Goal: Transaction & Acquisition: Purchase product/service

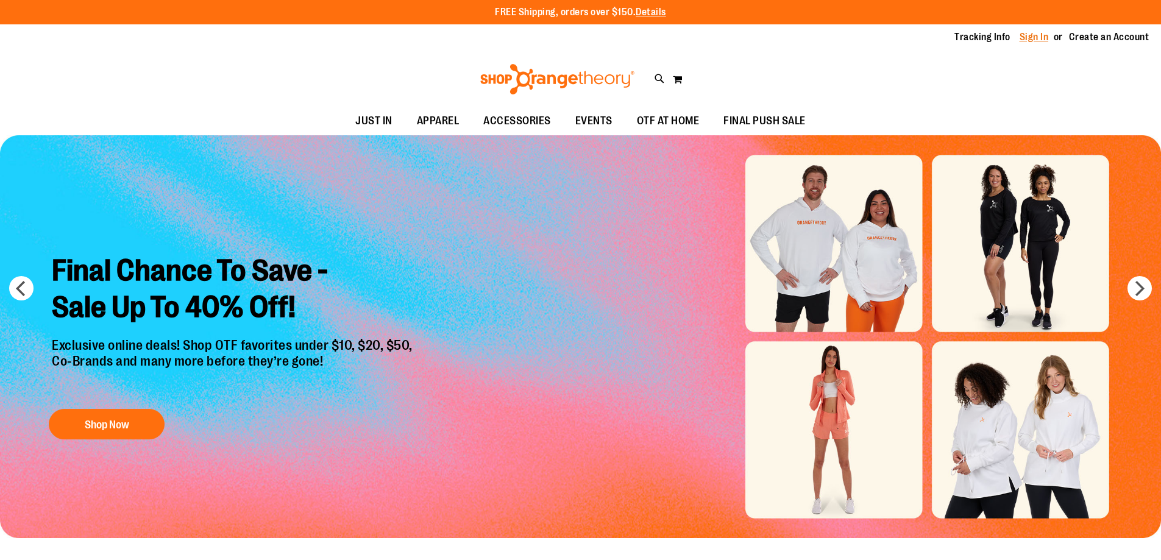
click at [1026, 34] on link "Sign In" at bounding box center [1034, 36] width 29 height 13
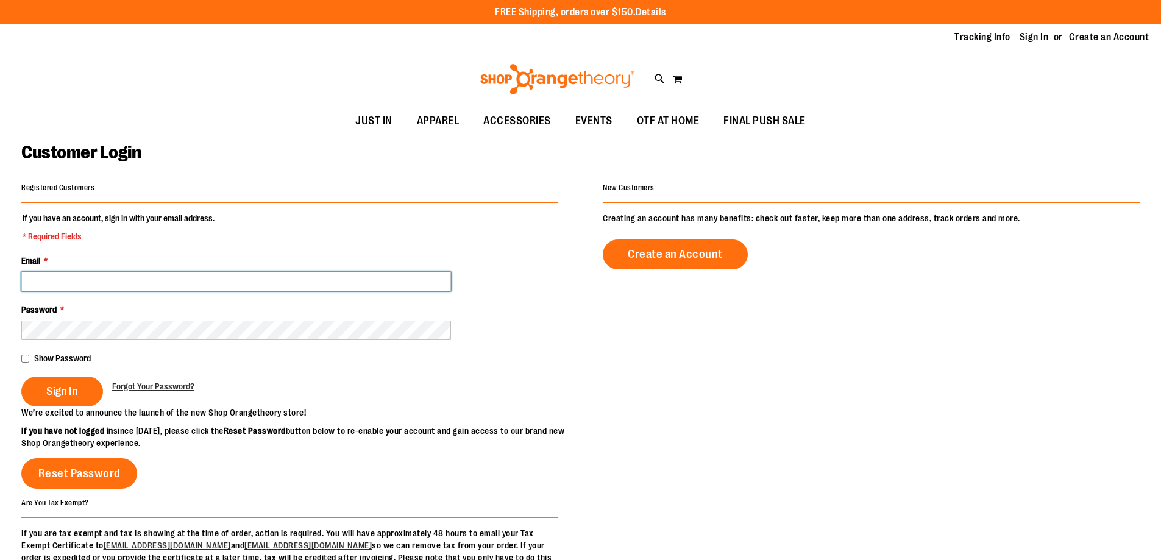
click at [363, 285] on input "Email *" at bounding box center [236, 282] width 430 height 20
click at [80, 282] on input "**********" at bounding box center [236, 282] width 430 height 20
type input "**********"
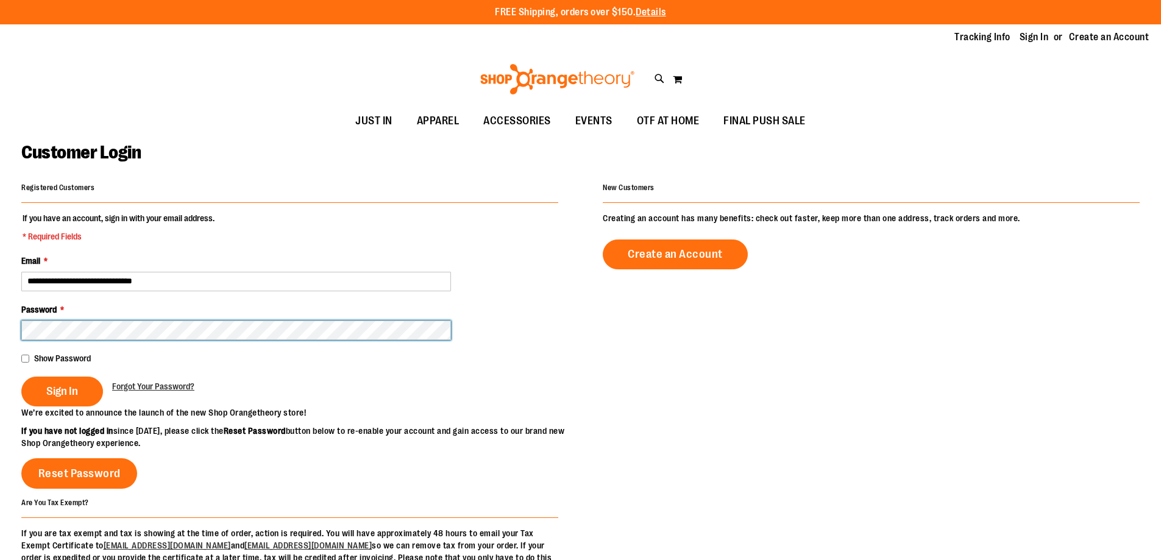
click at [21, 377] on button "Sign In" at bounding box center [62, 392] width 82 height 30
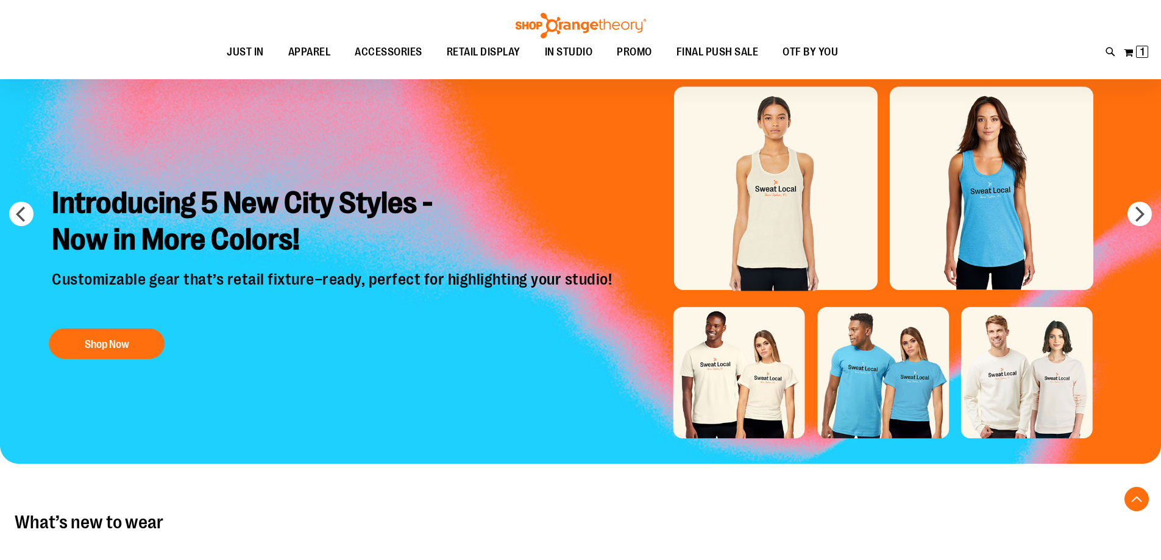
scroll to position [60, 0]
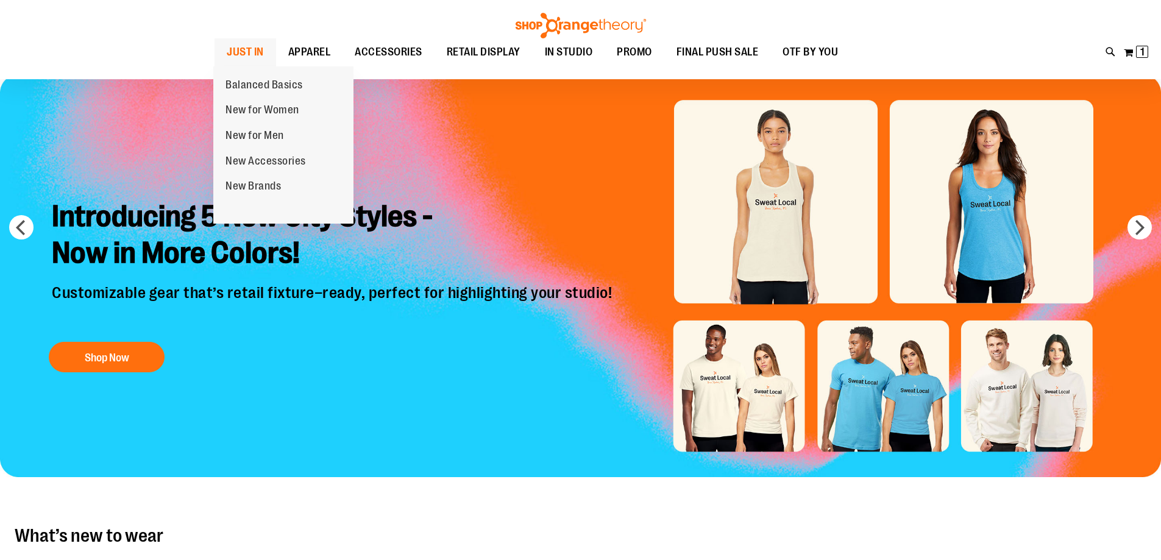
click at [248, 56] on span "JUST IN" at bounding box center [245, 51] width 37 height 27
click at [249, 47] on span "JUST IN" at bounding box center [245, 51] width 37 height 27
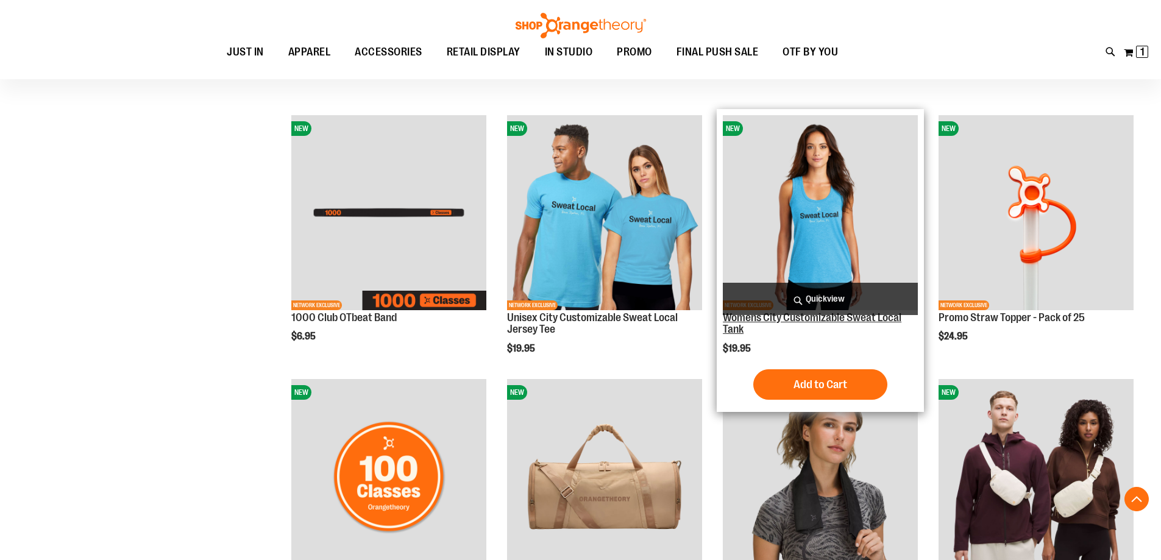
scroll to position [670, 0]
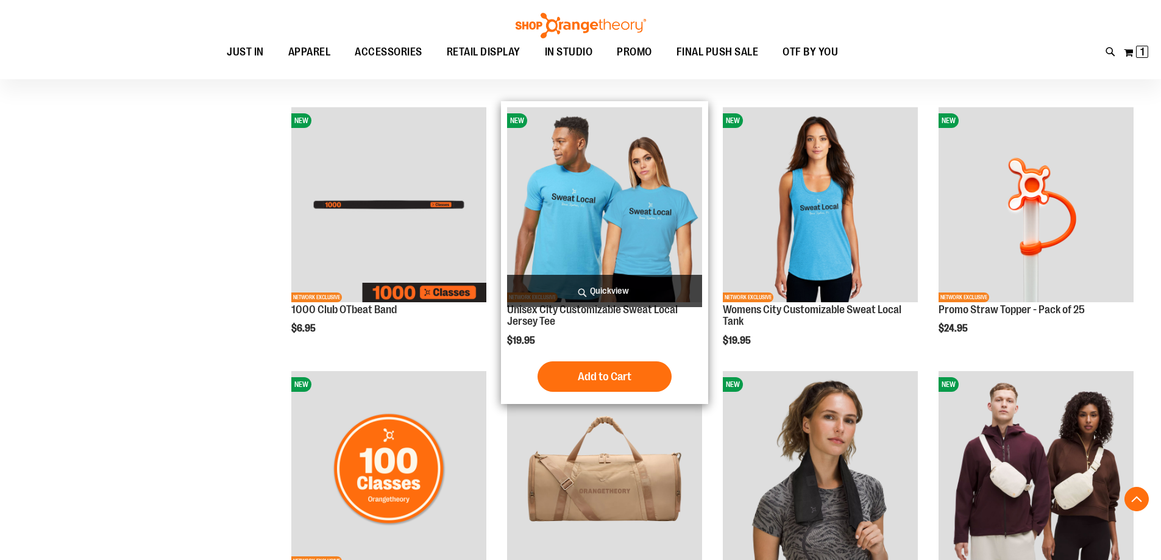
click at [615, 191] on img "product" at bounding box center [604, 204] width 195 height 195
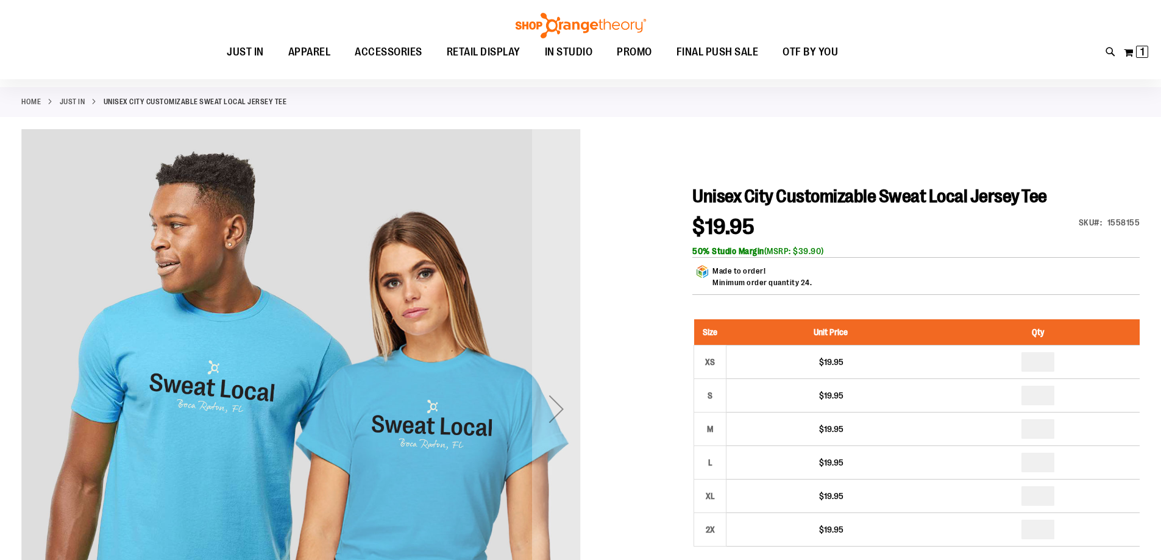
scroll to position [182, 0]
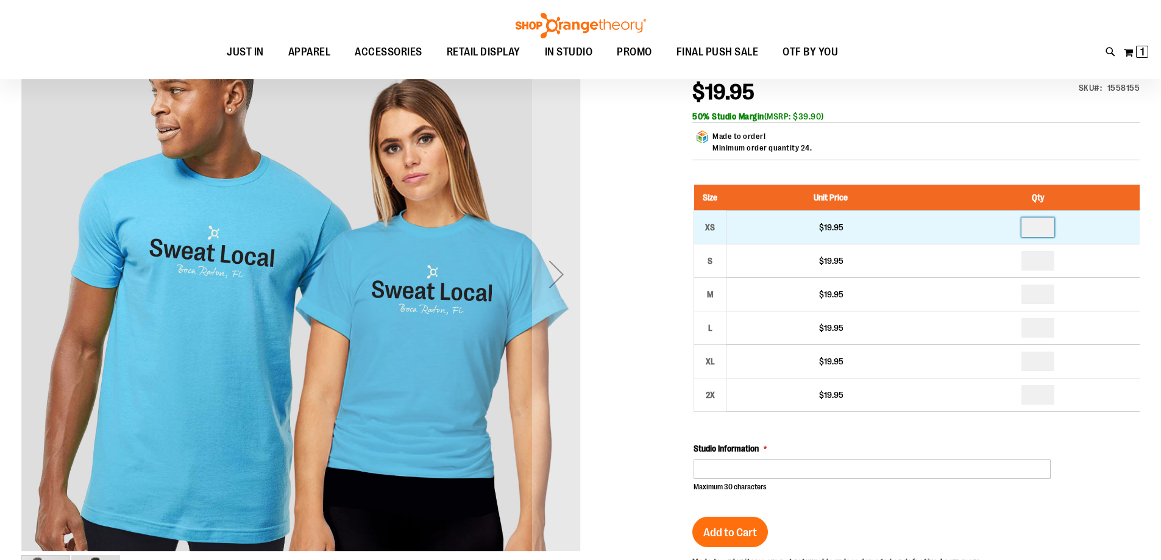
click at [1040, 233] on input "number" at bounding box center [1038, 228] width 33 height 20
type input "*"
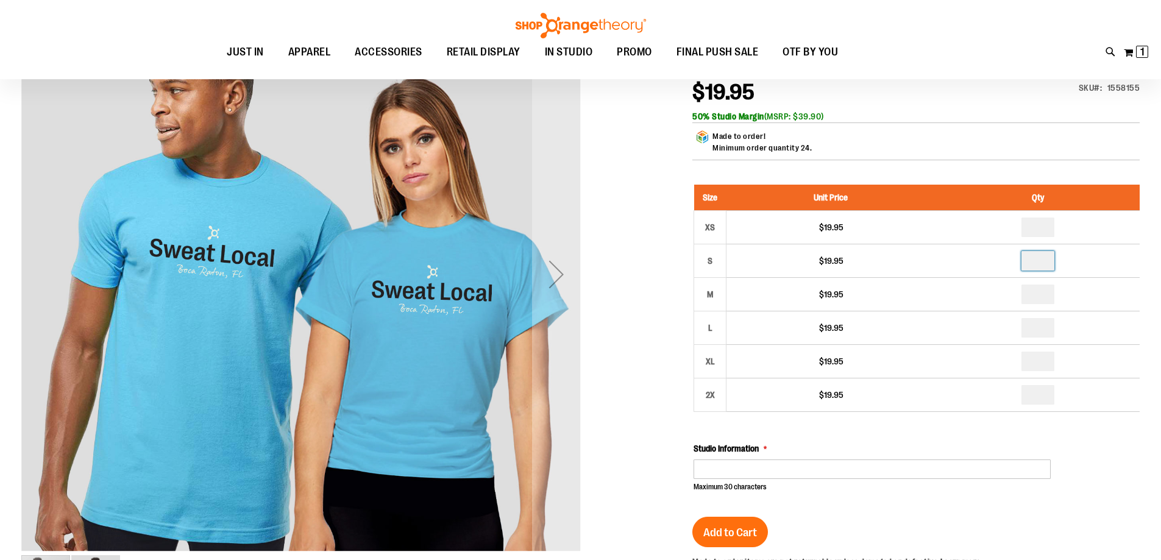
click at [1044, 259] on input "number" at bounding box center [1038, 261] width 33 height 20
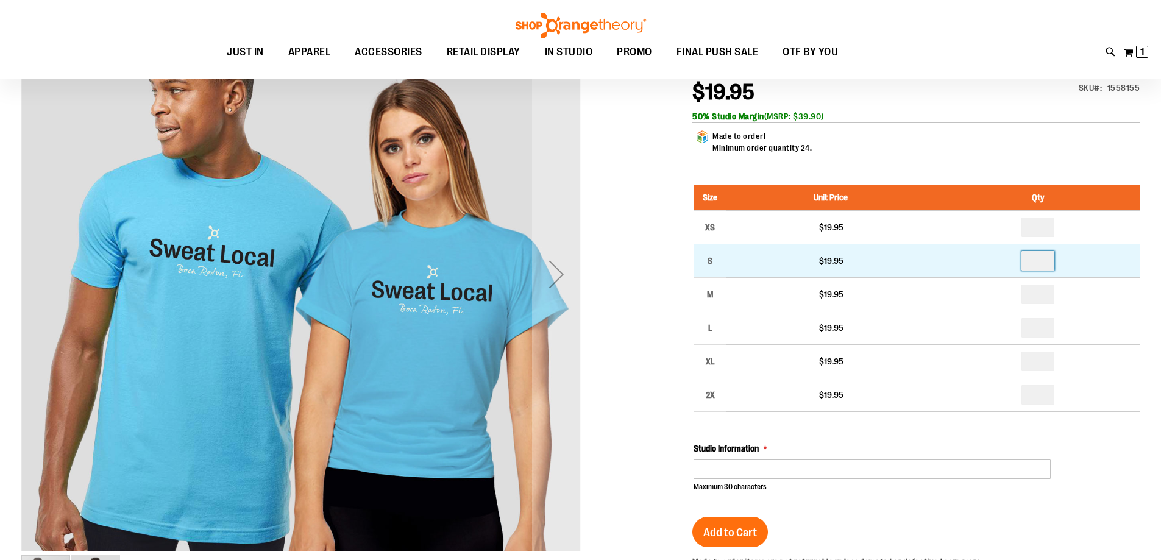
type input "*"
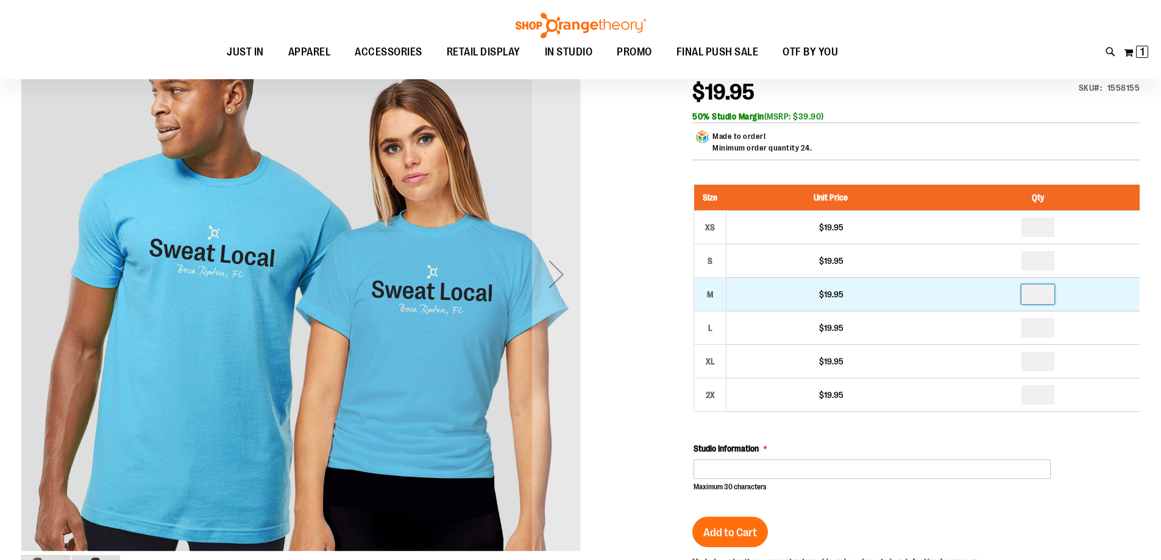
click at [1044, 294] on input "number" at bounding box center [1038, 295] width 33 height 20
type input "*"
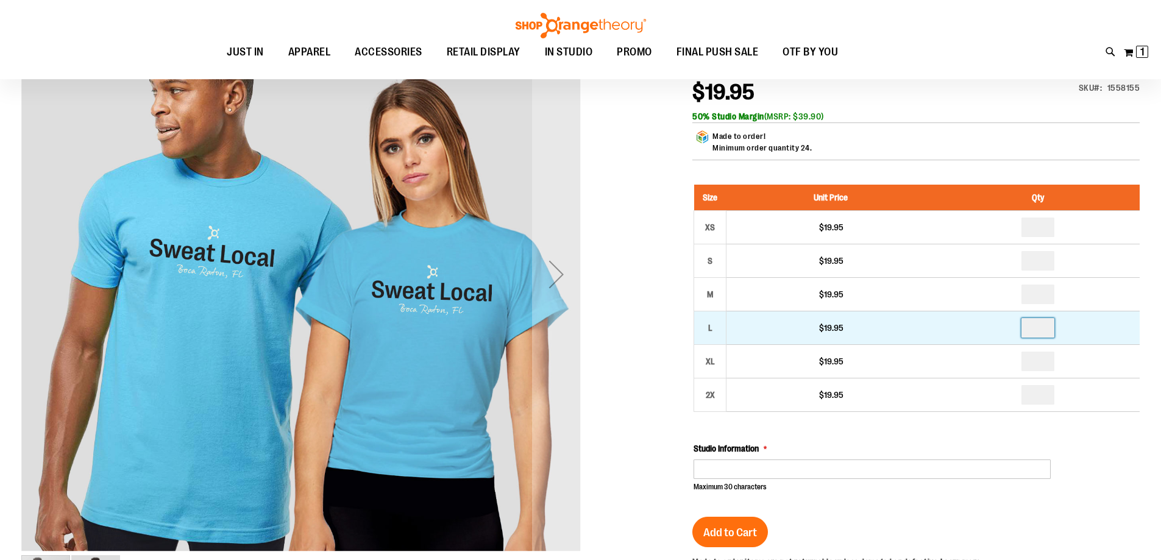
click at [1039, 328] on input "number" at bounding box center [1038, 328] width 33 height 20
type input "*"
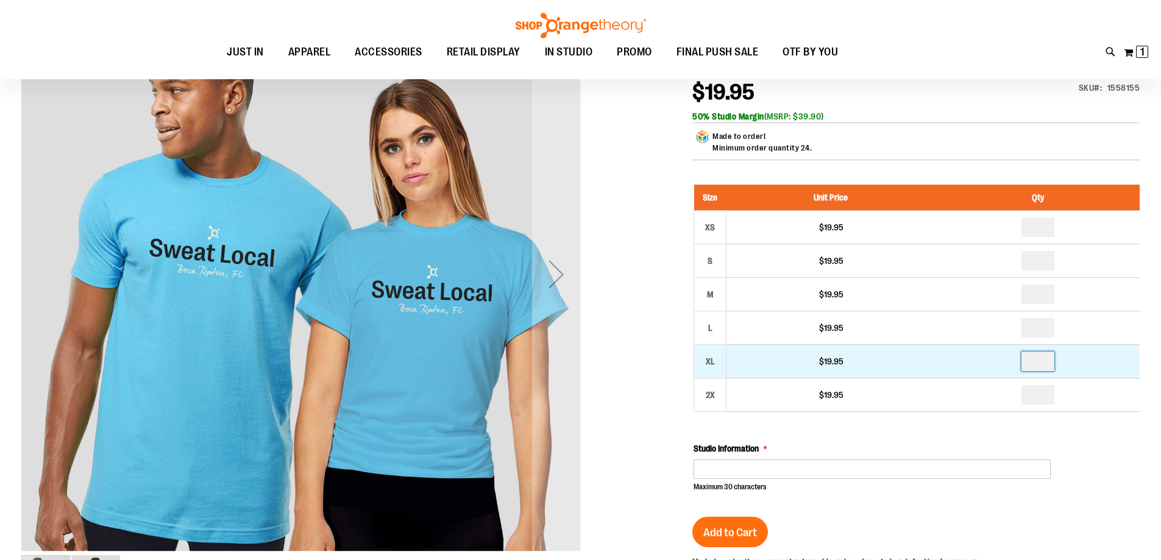
click at [1046, 366] on input "number" at bounding box center [1038, 362] width 33 height 20
type input "*"
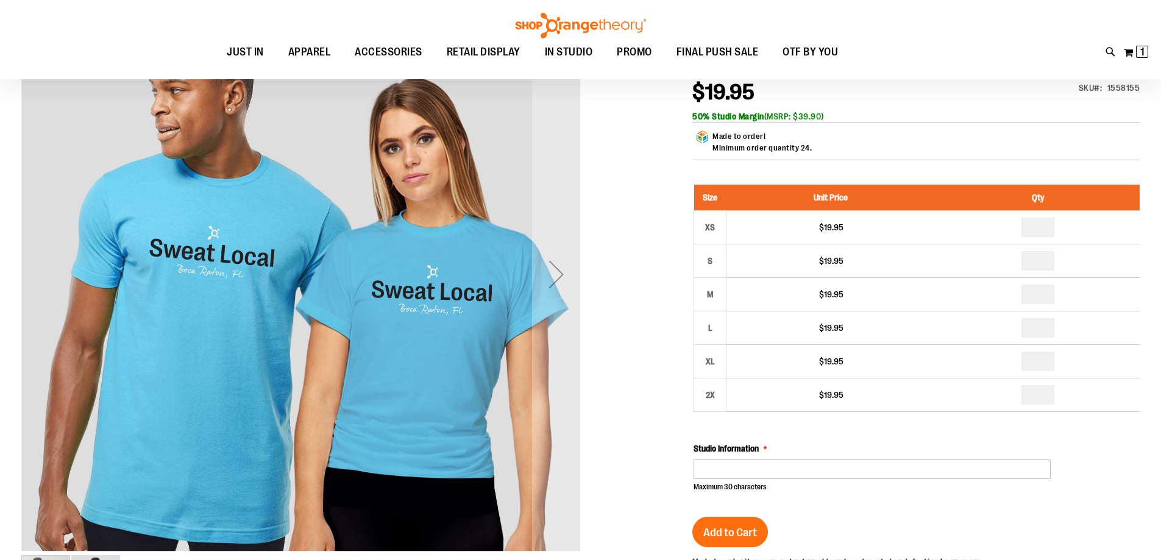
click at [946, 430] on div "Size Unit Price Qty XS $19.95 * S $19.95 *" at bounding box center [917, 339] width 446 height 308
click at [836, 476] on input "Studio Information" at bounding box center [872, 470] width 357 height 20
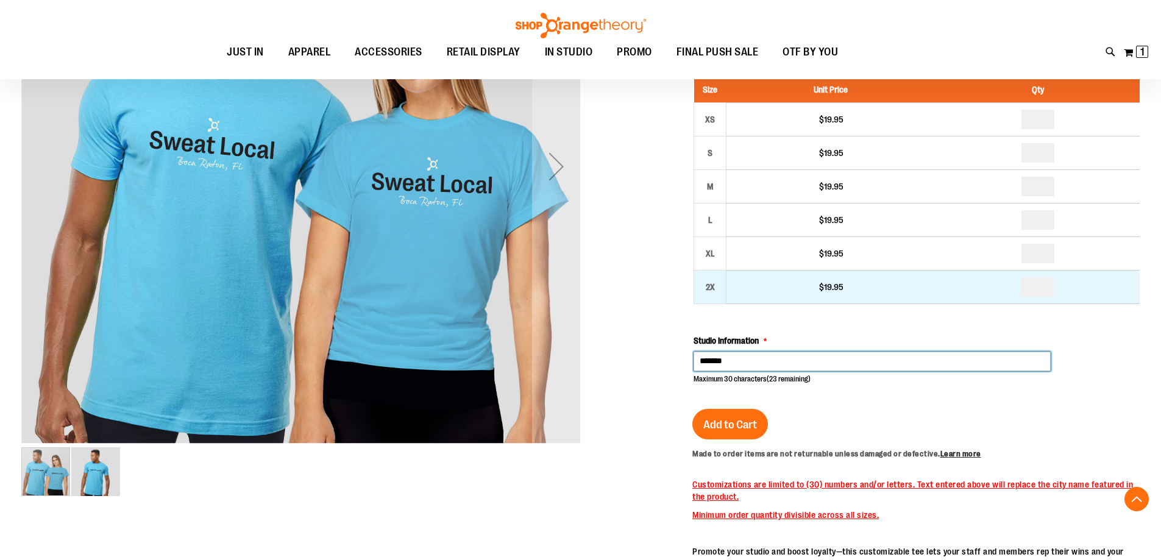
scroll to position [304, 0]
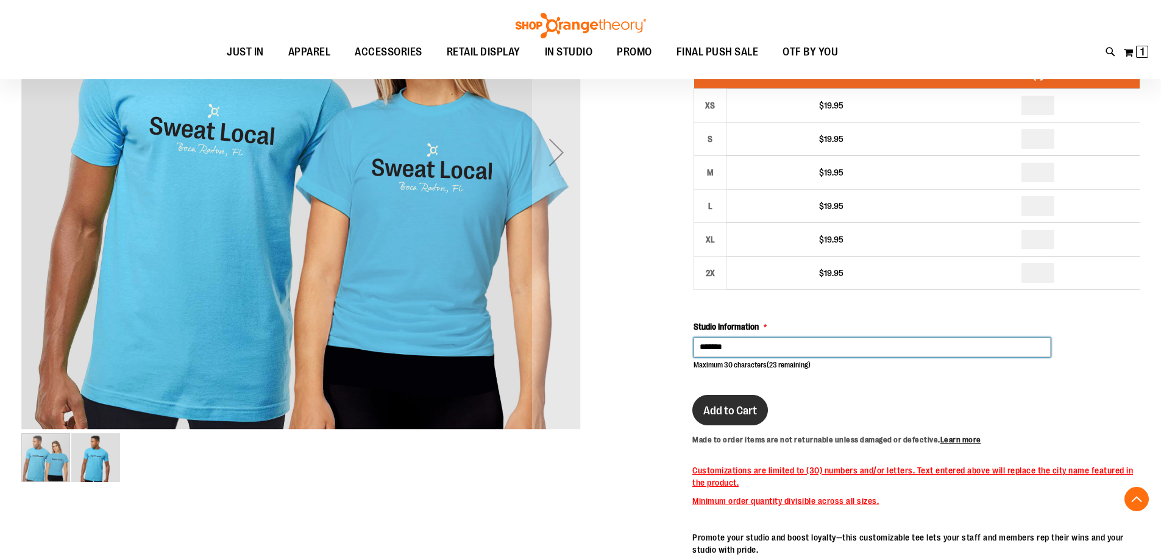
type input "******"
click at [725, 414] on span "Add to Cart" at bounding box center [731, 410] width 54 height 13
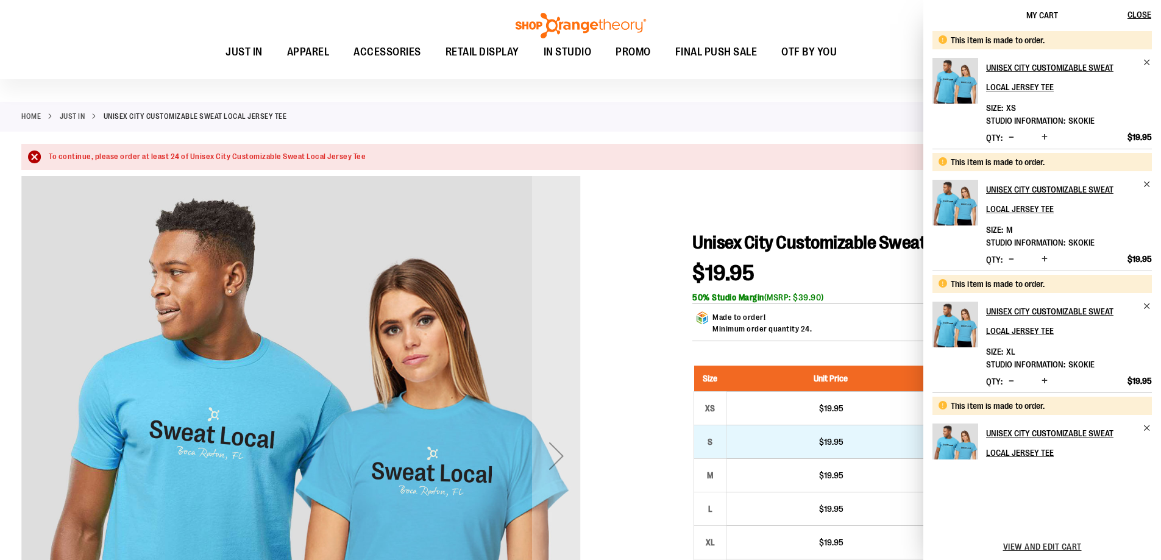
scroll to position [0, 0]
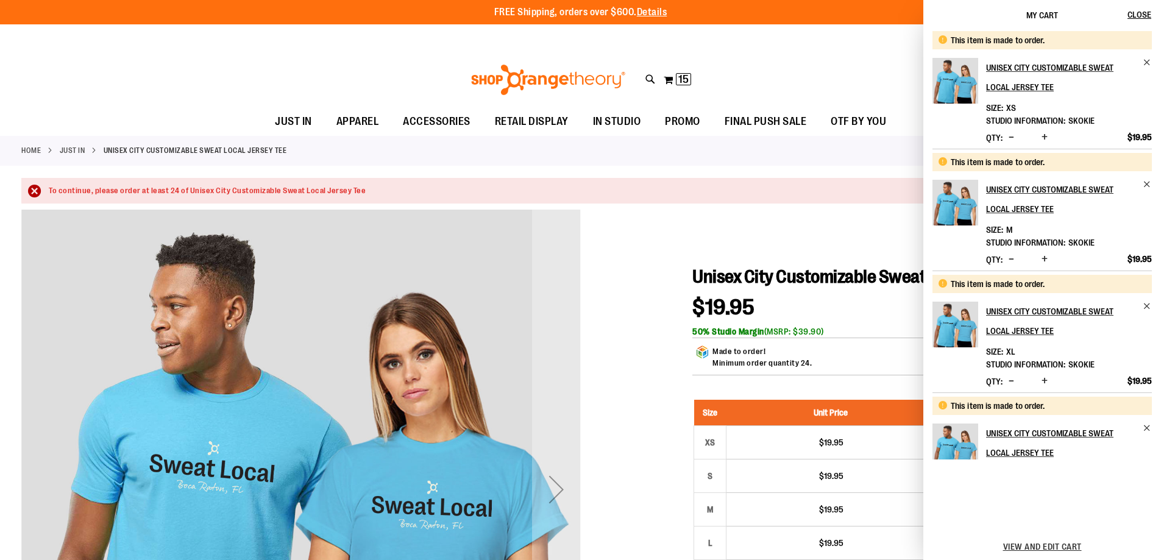
click at [815, 62] on div "Toggle Nav Search Popular Suggestions Advanced Search" at bounding box center [580, 80] width 1161 height 56
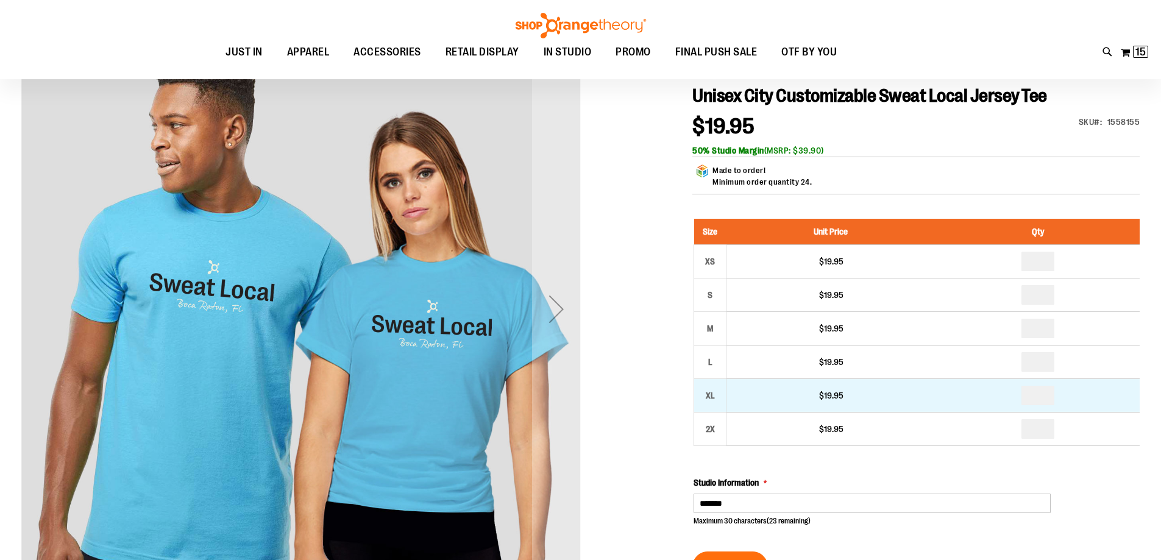
scroll to position [182, 0]
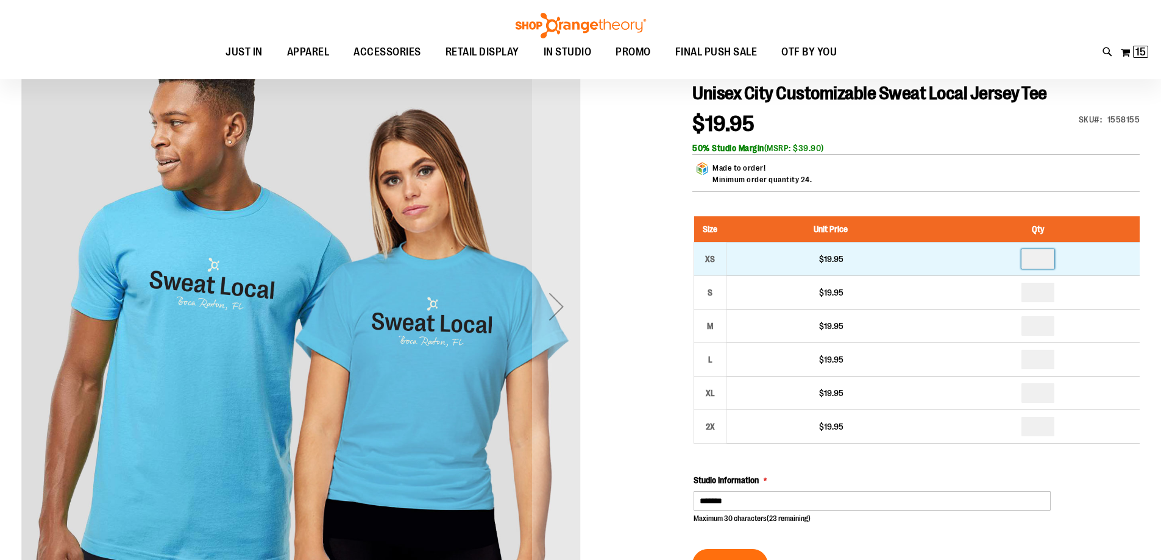
click at [1041, 260] on input "*" at bounding box center [1038, 259] width 33 height 20
type input "*"
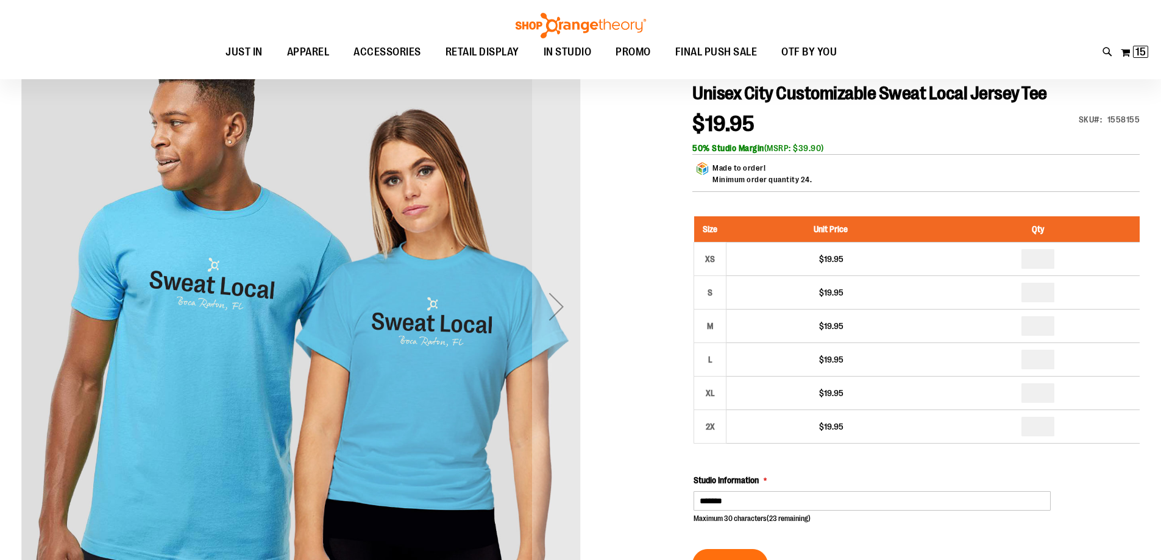
click at [1003, 188] on div "Made to order! Minimum order quantity 24." at bounding box center [916, 177] width 447 height 30
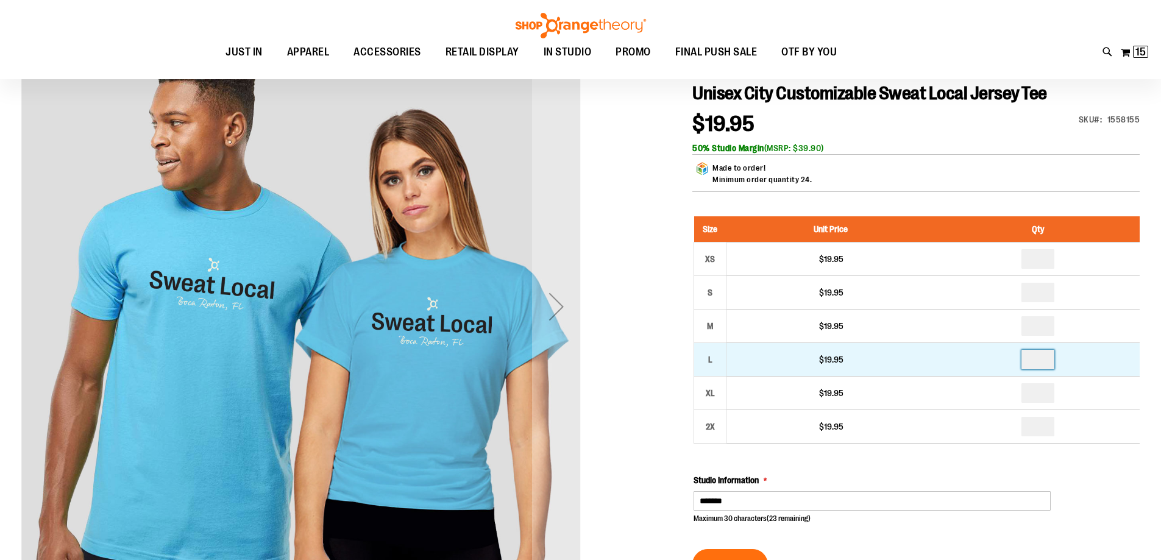
drag, startPoint x: 1042, startPoint y: 357, endPoint x: 1033, endPoint y: 360, distance: 10.2
click at [1033, 360] on input "*" at bounding box center [1038, 360] width 33 height 20
type input "*"
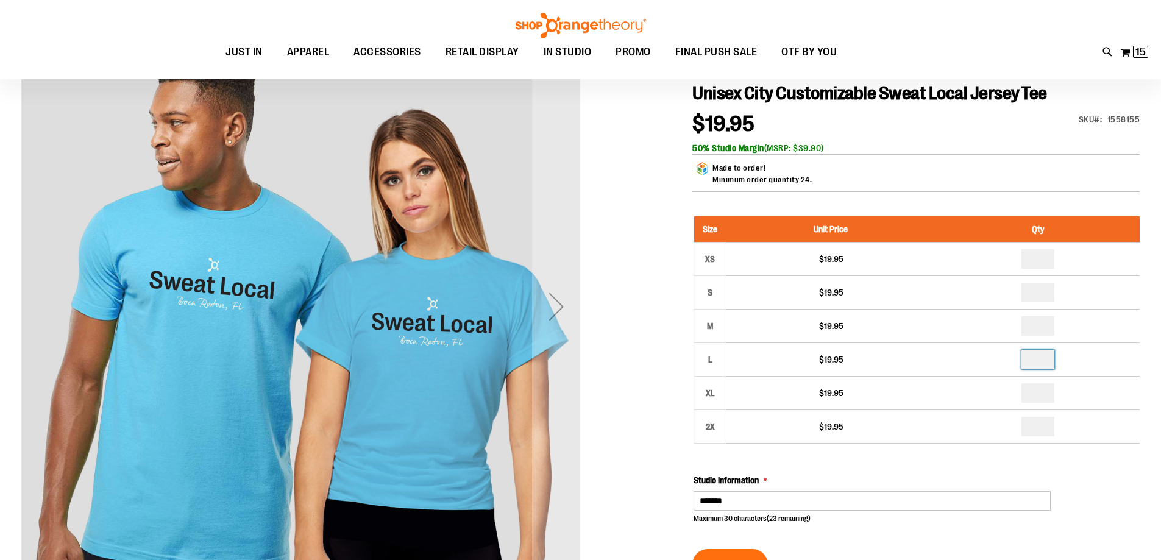
click at [624, 334] on div at bounding box center [580, 500] width 1119 height 946
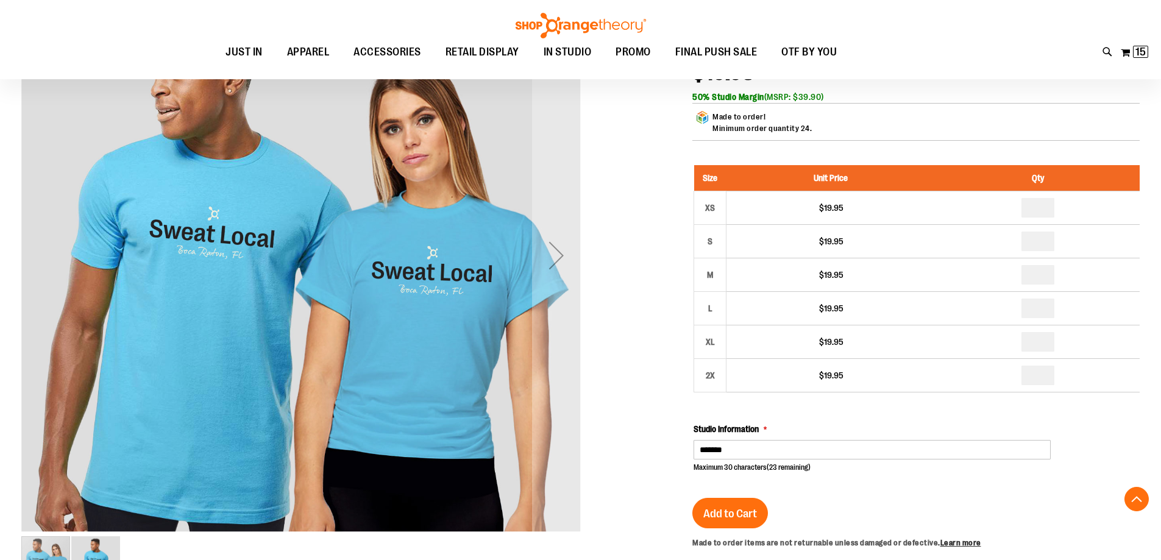
scroll to position [304, 0]
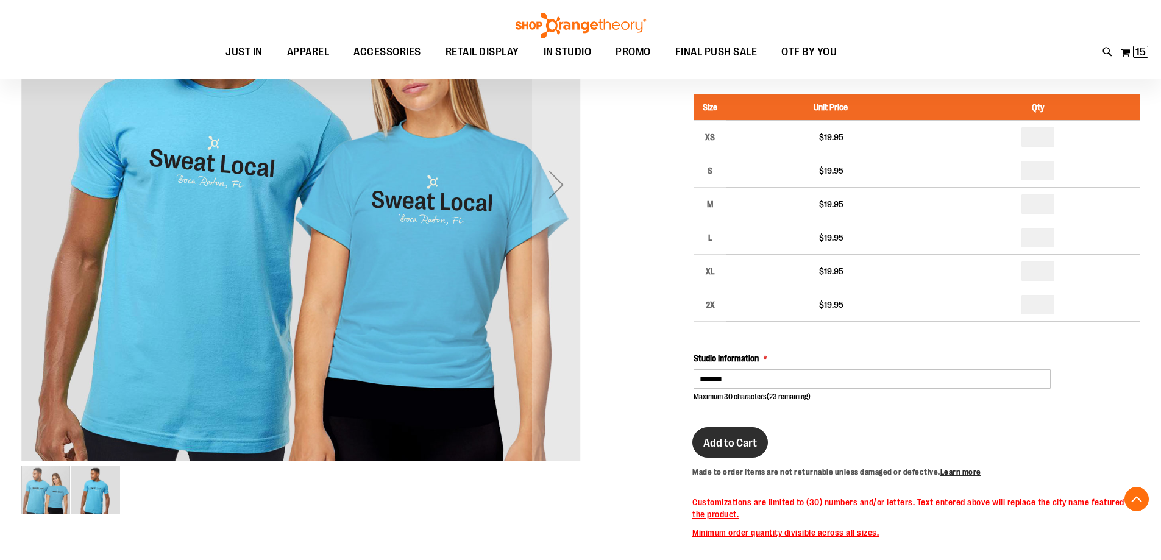
click at [716, 433] on button "Add to Cart" at bounding box center [731, 442] width 76 height 30
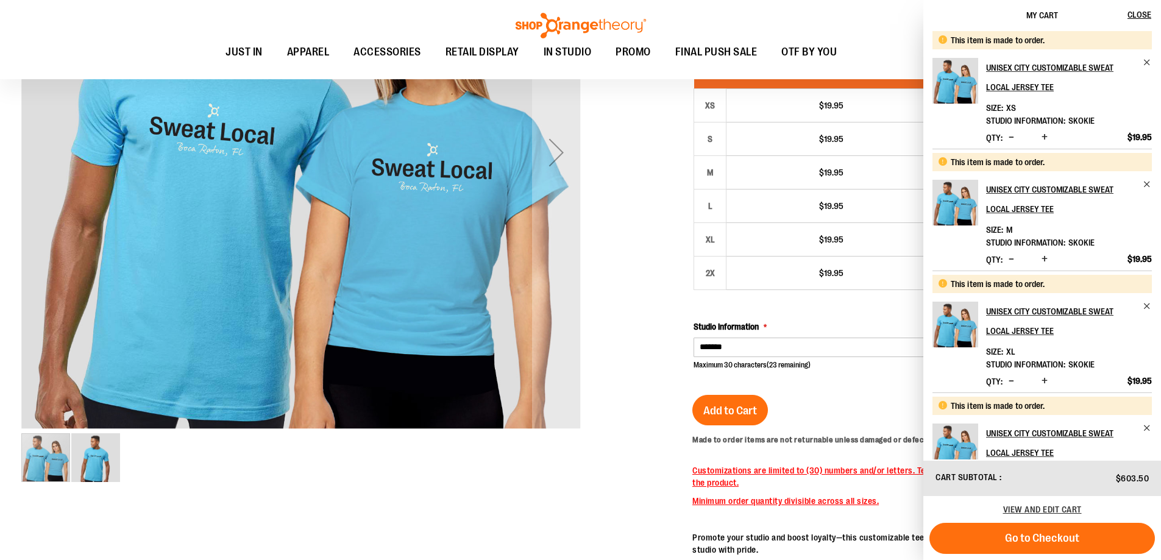
scroll to position [273, 0]
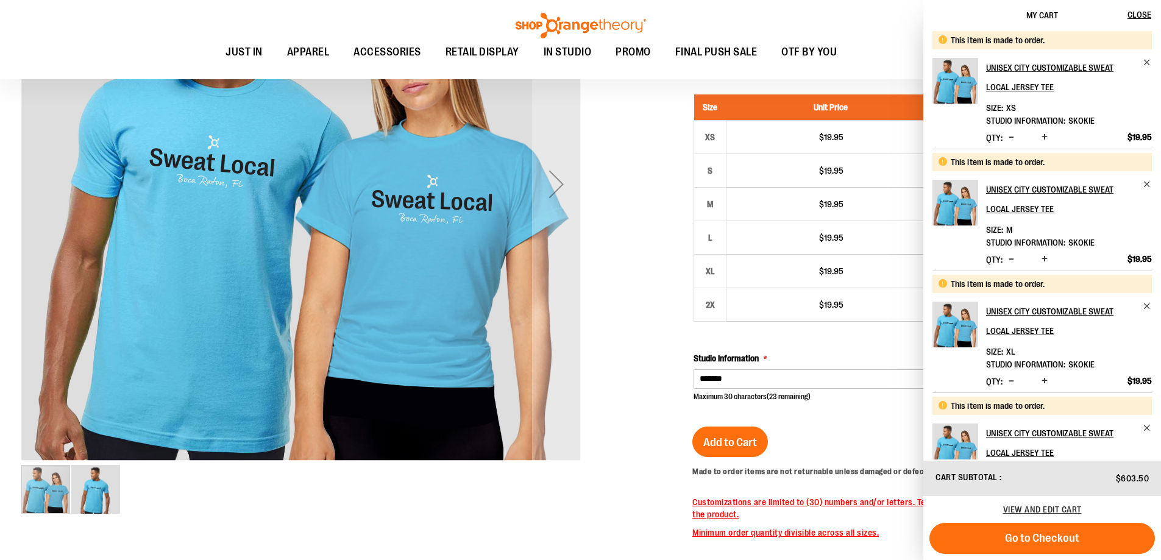
click at [1142, 54] on li "This item is made to order. Unisex City Customizable Sweat Local Jersey Tee Siz…" at bounding box center [1042, 90] width 219 height 118
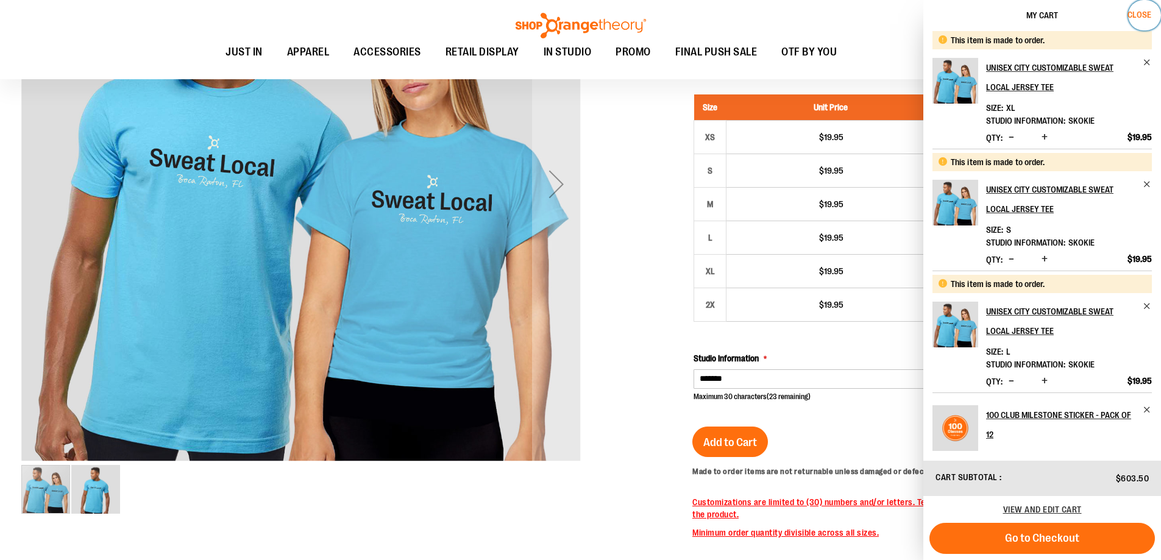
click at [1141, 17] on span "Close" at bounding box center [1140, 15] width 24 height 10
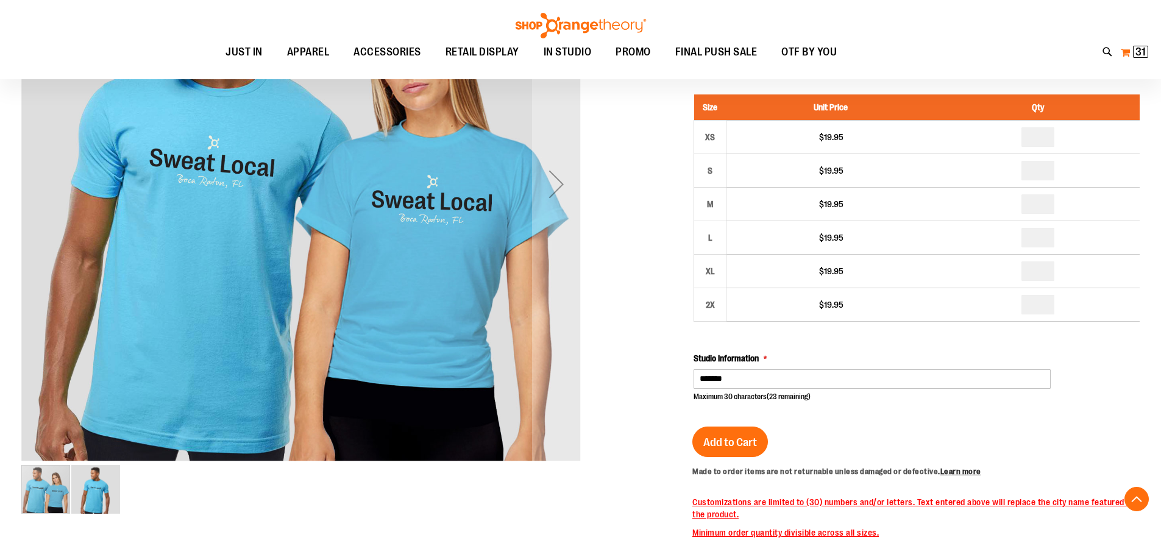
click at [1141, 45] on button "My Cart 31 31 items" at bounding box center [1135, 53] width 29 height 20
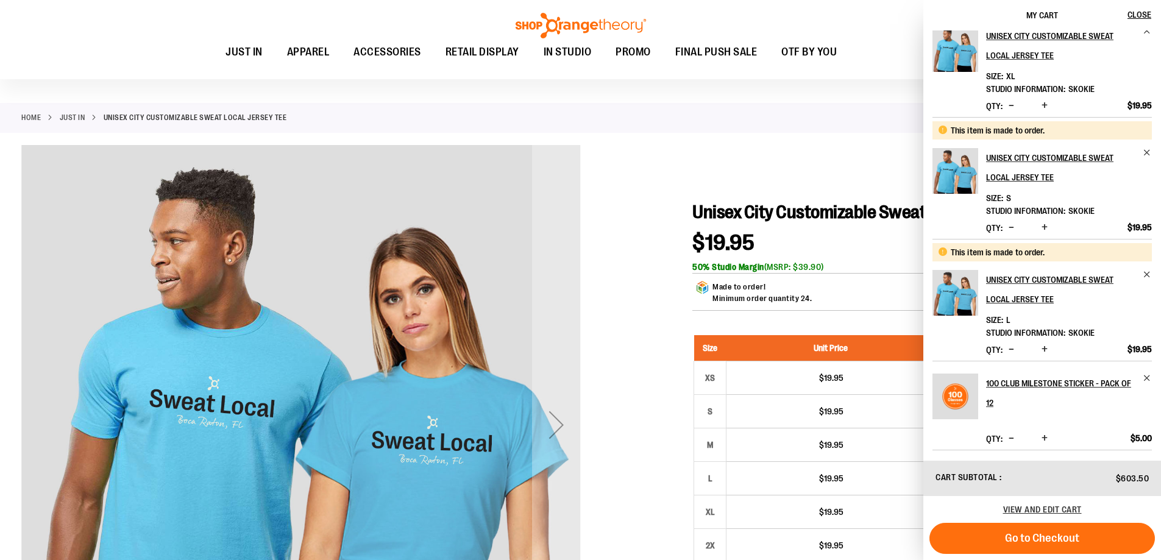
scroll to position [0, 0]
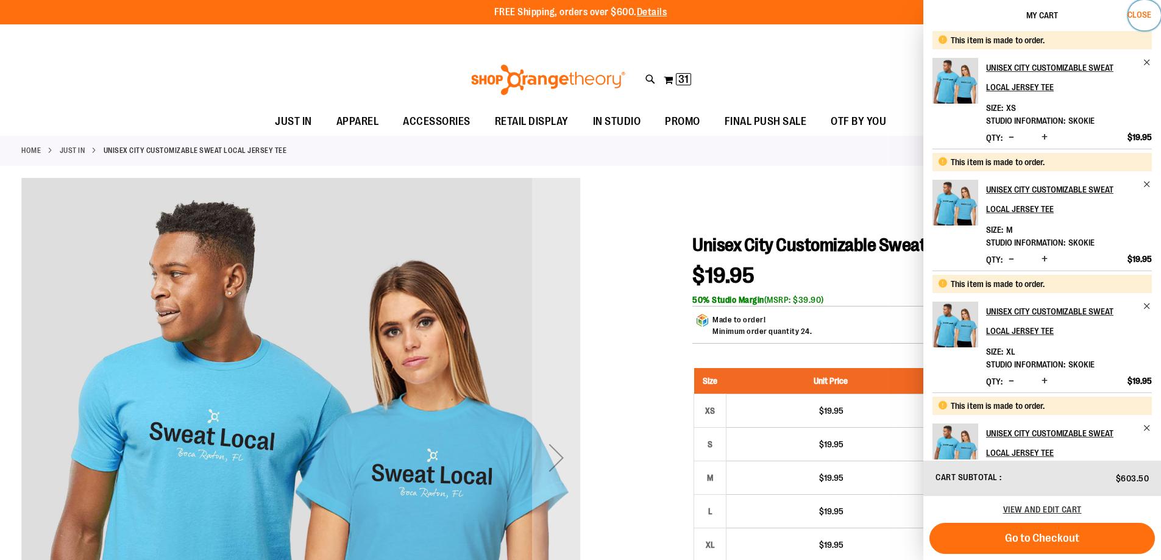
click at [1148, 18] on span "Close" at bounding box center [1140, 15] width 24 height 10
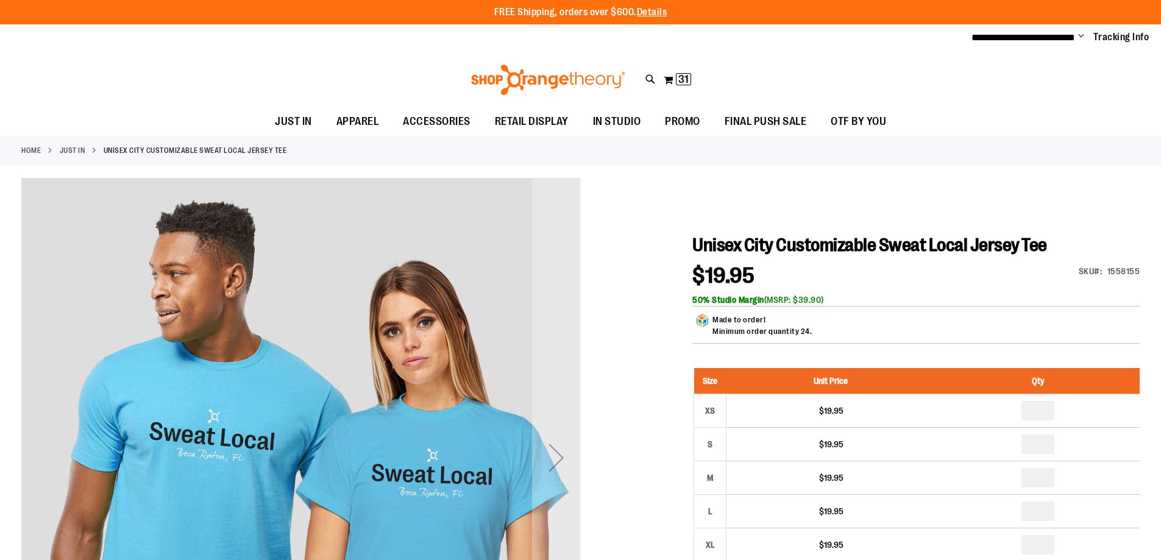
click at [1081, 37] on span "Change" at bounding box center [1081, 37] width 6 height 12
click at [1042, 79] on link "Sign Out" at bounding box center [1038, 82] width 107 height 23
